Goal: Information Seeking & Learning: Learn about a topic

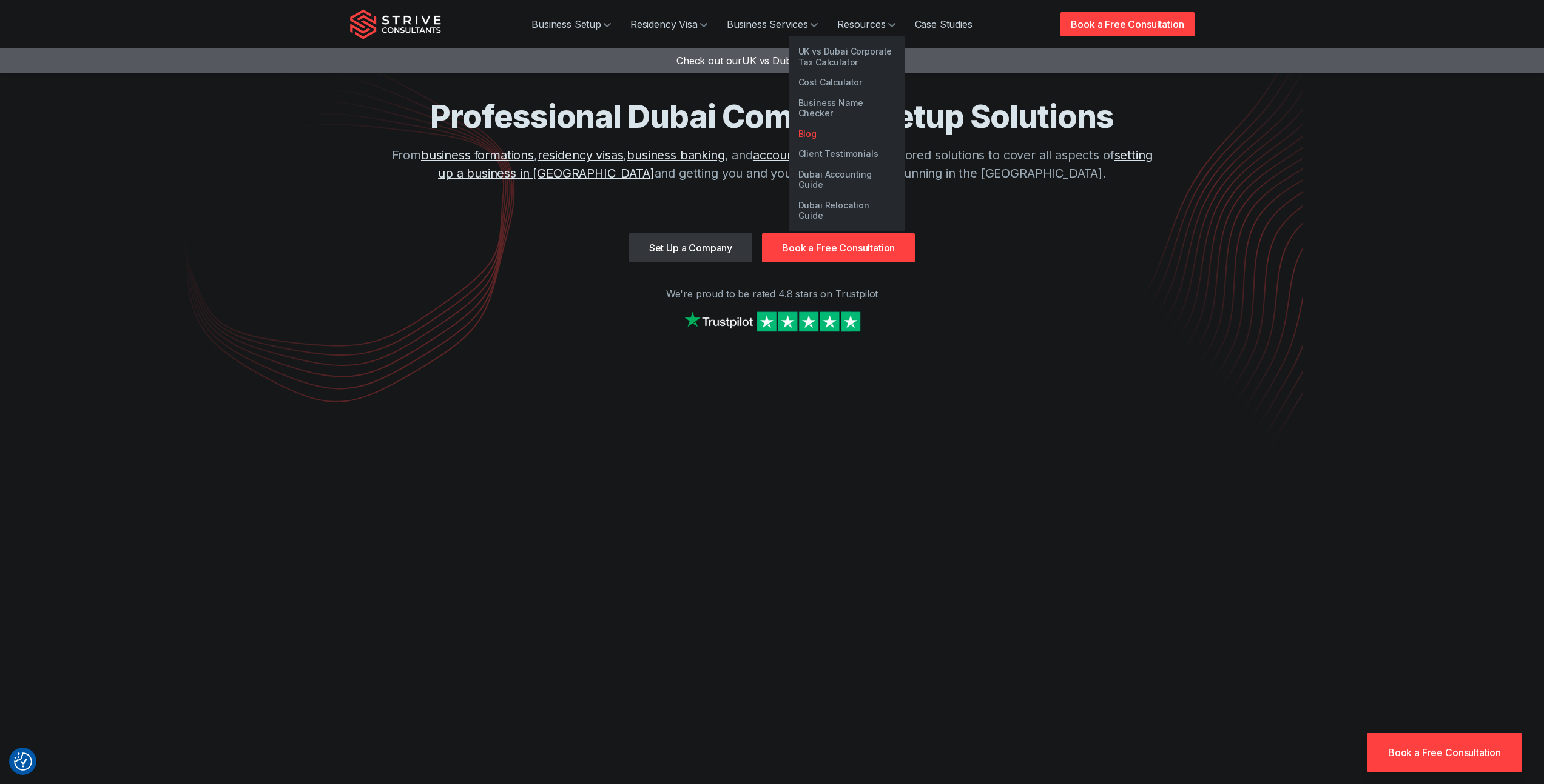
click at [810, 124] on link "Blog" at bounding box center [846, 134] width 116 height 21
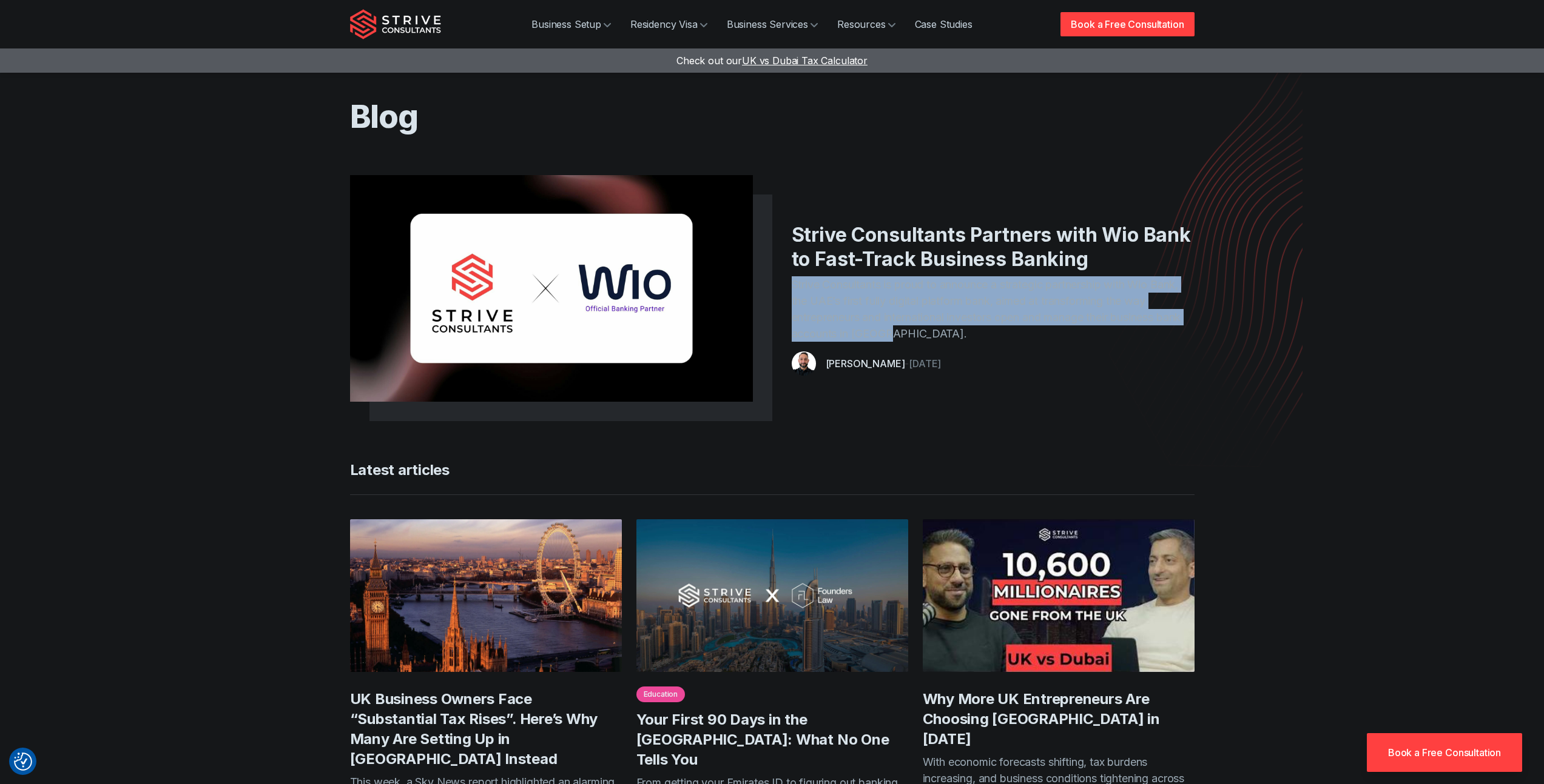
drag, startPoint x: 792, startPoint y: 283, endPoint x: 914, endPoint y: 333, distance: 131.8
click at [914, 333] on p "Strive Consultants is proud to announce a strategic partnership with Wio Bank, …" at bounding box center [993, 309] width 403 height 65
copy p "Strive Consultants is proud to announce a strategic partnership with Wio Bank, …"
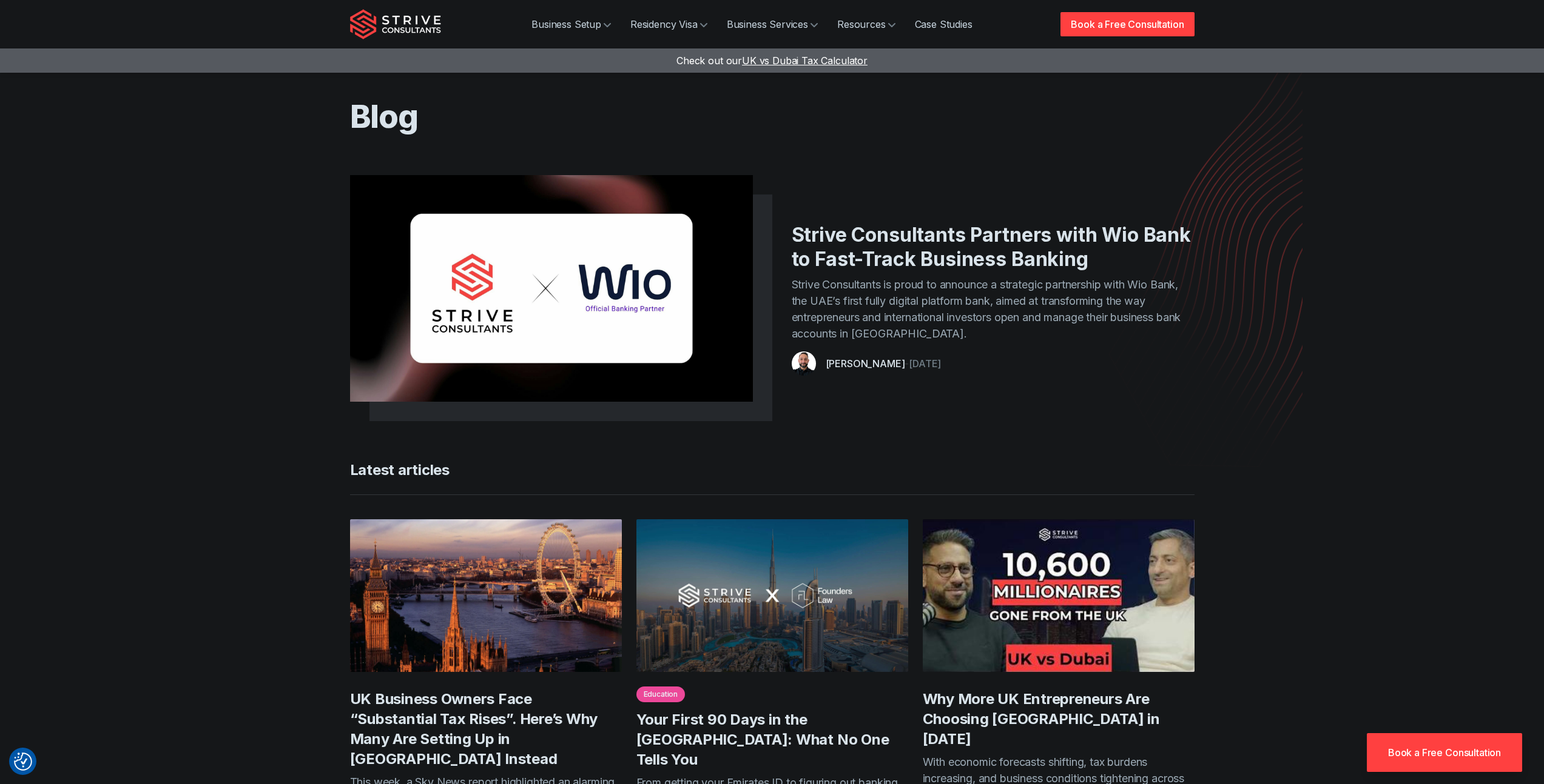
click at [988, 215] on article "Strive Consultants Partners with Wio Bank to Fast-Track Business Banking Strive…" at bounding box center [772, 298] width 844 height 227
click at [983, 234] on link "Strive Consultants Partners with Wio Bank to Fast-Track Business Banking" at bounding box center [991, 247] width 399 height 48
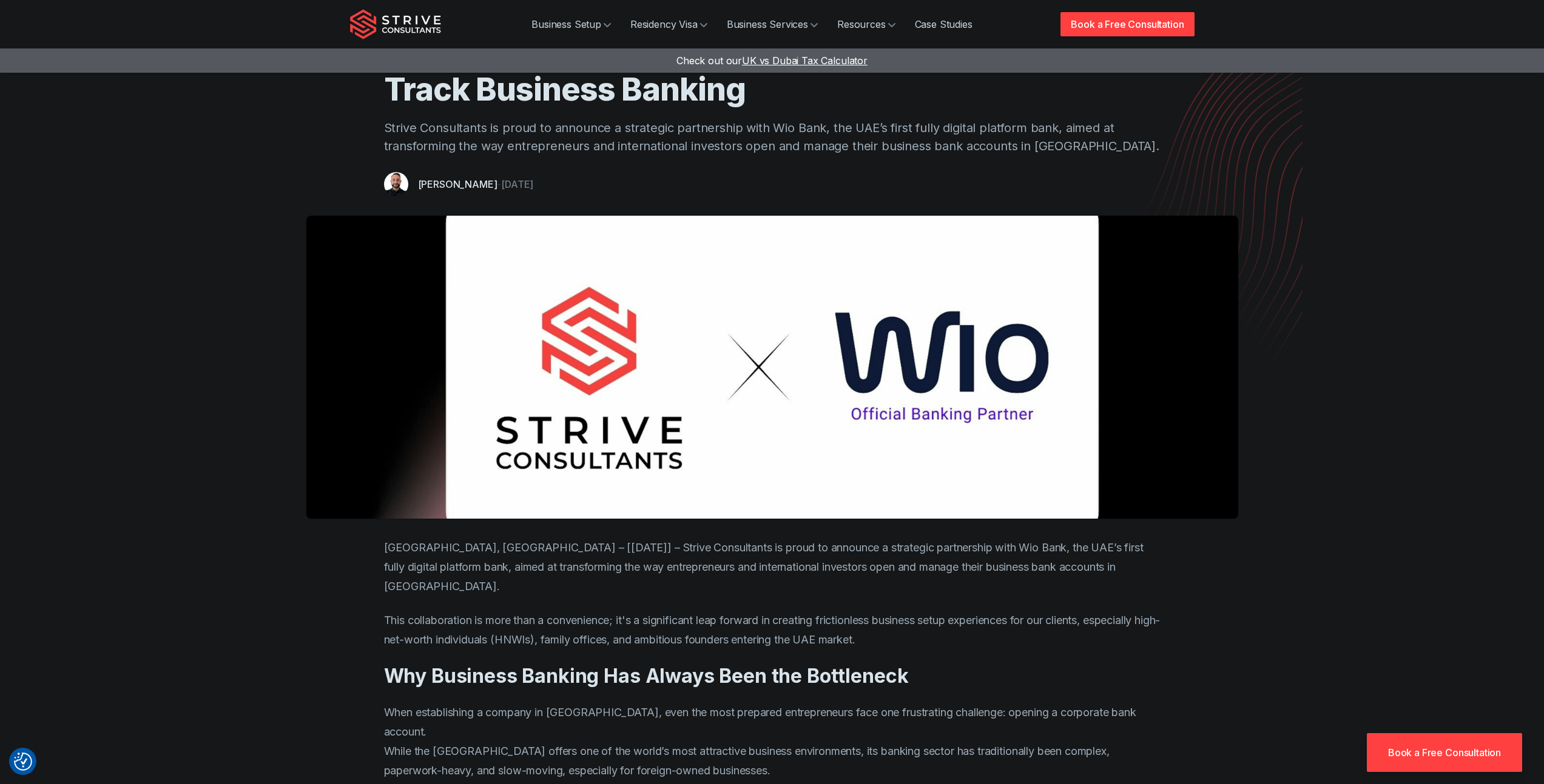
scroll to position [106, 0]
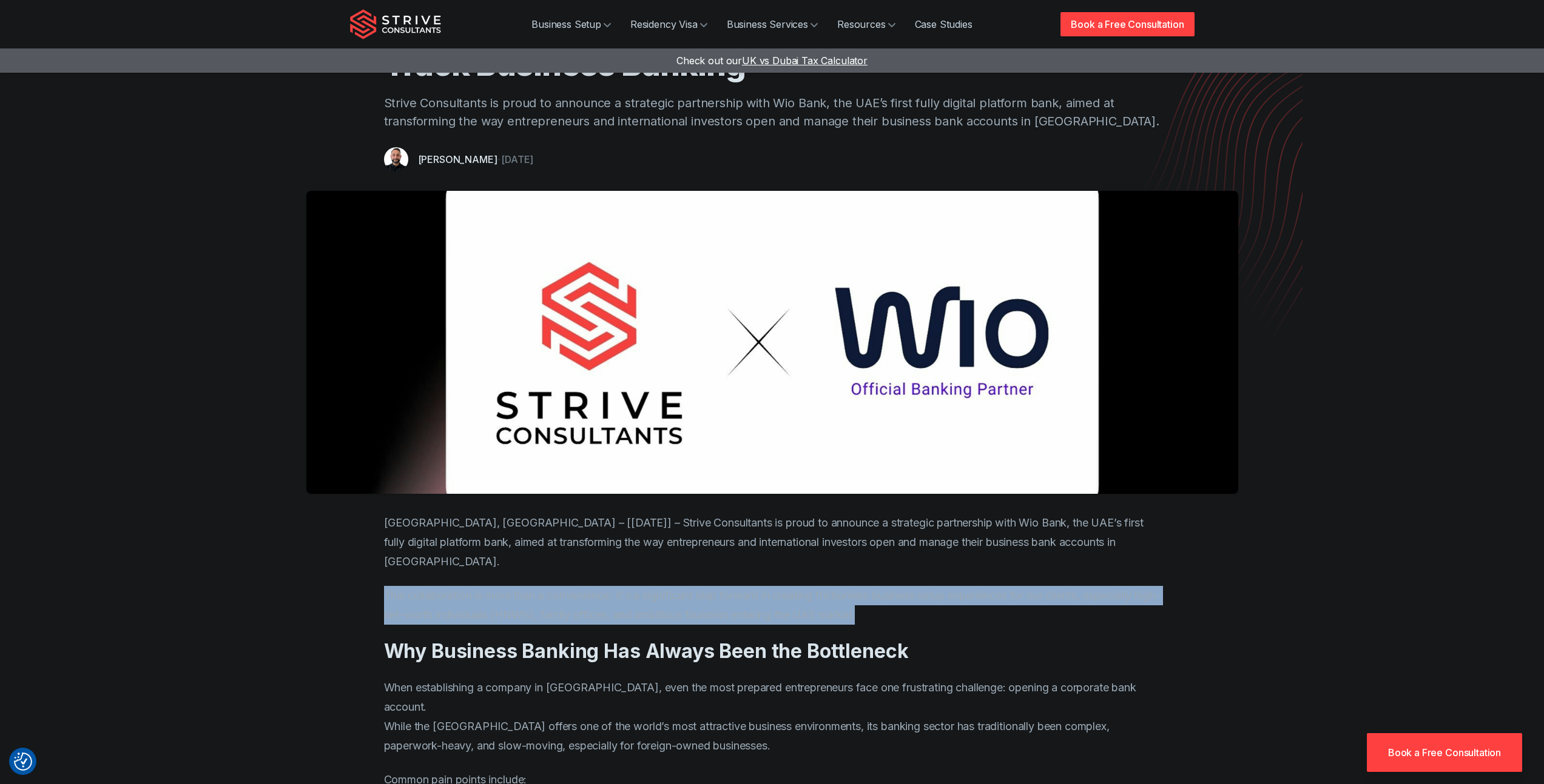
drag, startPoint x: 925, startPoint y: 597, endPoint x: 377, endPoint y: 580, distance: 548.3
copy p "This collaboration is more than a convenience; it's a significant leap forward …"
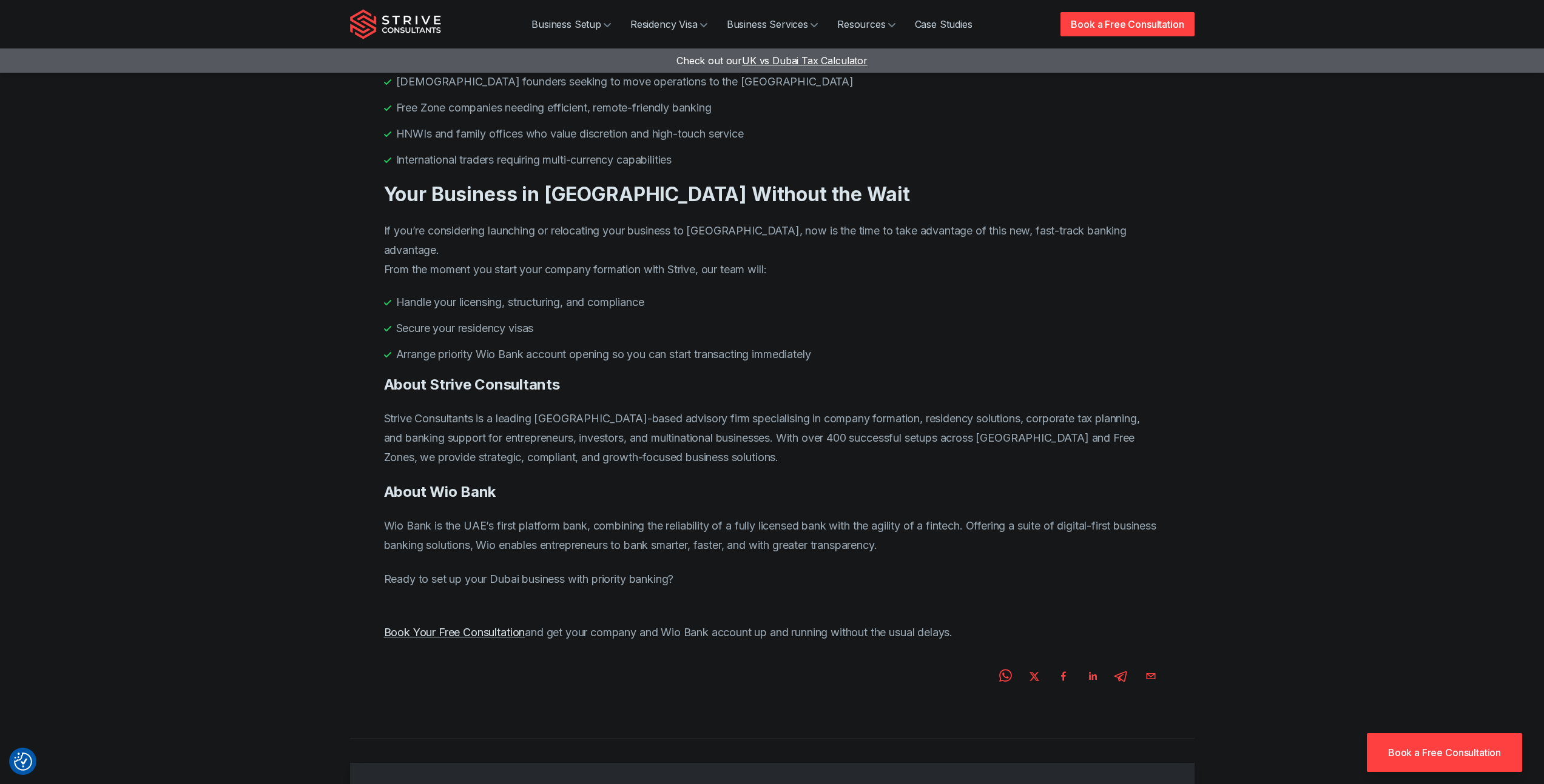
scroll to position [1937, 0]
